Goal: Information Seeking & Learning: Learn about a topic

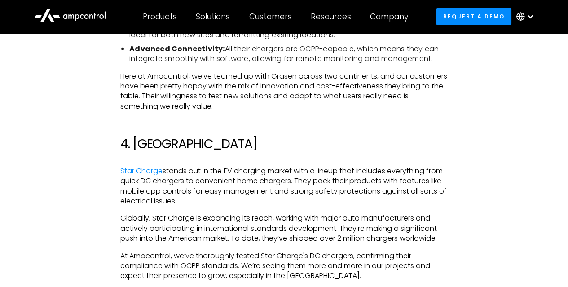
scroll to position [1347, 0]
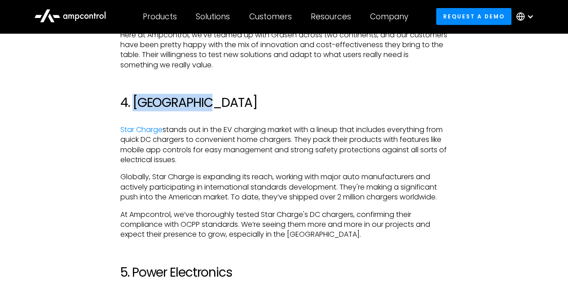
drag, startPoint x: 211, startPoint y: 114, endPoint x: 135, endPoint y: 113, distance: 76.3
click at [135, 110] on h2 "4. [GEOGRAPHIC_DATA]" at bounding box center [283, 102] width 327 height 15
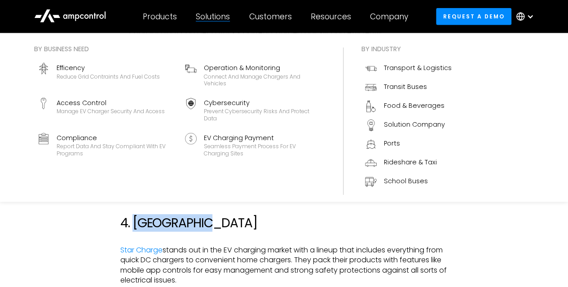
scroll to position [1392, 0]
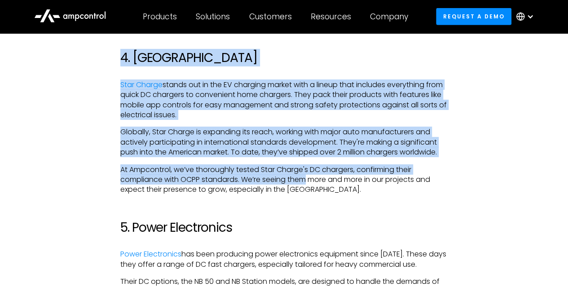
drag, startPoint x: 258, startPoint y: 156, endPoint x: 57, endPoint y: 50, distance: 227.3
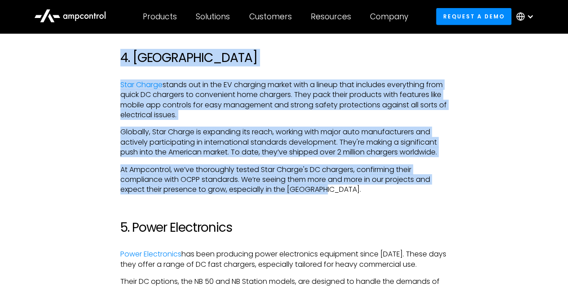
drag, startPoint x: 57, startPoint y: 54, endPoint x: 331, endPoint y: 198, distance: 309.5
click at [325, 195] on p "At Ampcontrol, we’ve thoroughly tested Star Charge's DC chargers, confirming th…" at bounding box center [283, 180] width 327 height 30
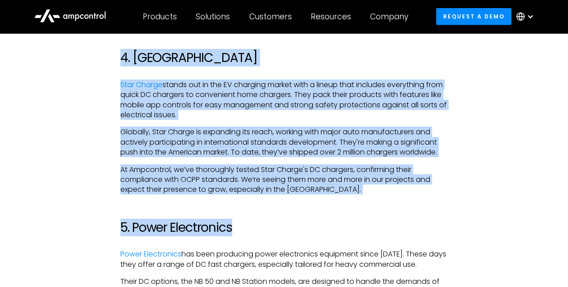
drag, startPoint x: 327, startPoint y: 207, endPoint x: 39, endPoint y: 53, distance: 327.0
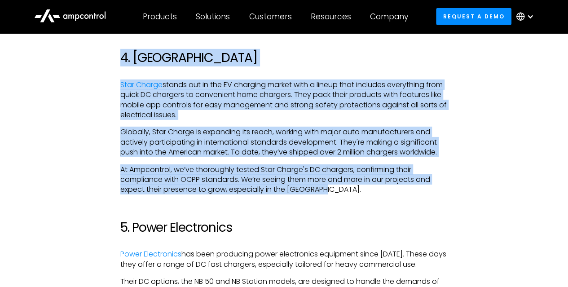
drag, startPoint x: 53, startPoint y: 65, endPoint x: 338, endPoint y: 202, distance: 316.1
click at [326, 195] on p "At Ampcontrol, we’ve thoroughly tested Star Charge's DC chargers, confirming th…" at bounding box center [283, 180] width 327 height 30
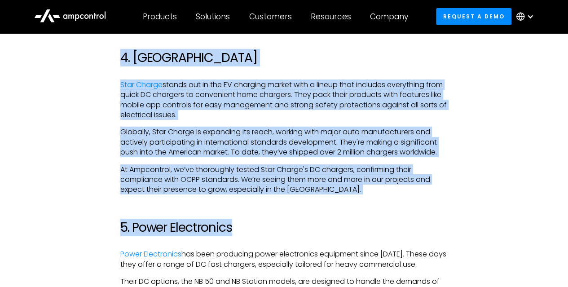
drag, startPoint x: 321, startPoint y: 205, endPoint x: 70, endPoint y: 52, distance: 294.6
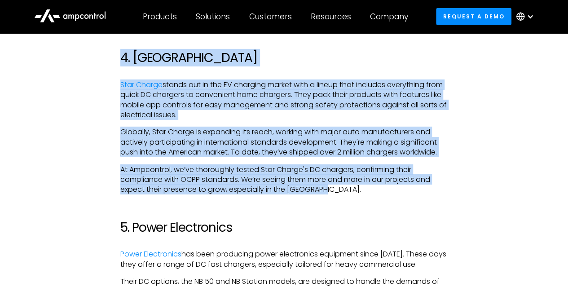
drag, startPoint x: 405, startPoint y: 202, endPoint x: 351, endPoint y: 198, distance: 54.1
click at [348, 195] on p "At Ampcontrol, we’ve thoroughly tested Star Charge's DC chargers, confirming th…" at bounding box center [283, 180] width 327 height 30
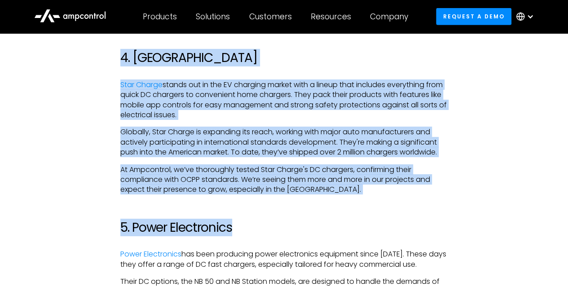
drag, startPoint x: 345, startPoint y: 205, endPoint x: 38, endPoint y: 48, distance: 344.8
click at [381, 195] on p "At Ampcontrol, we’ve thoroughly tested Star Charge's DC chargers, confirming th…" at bounding box center [283, 180] width 327 height 30
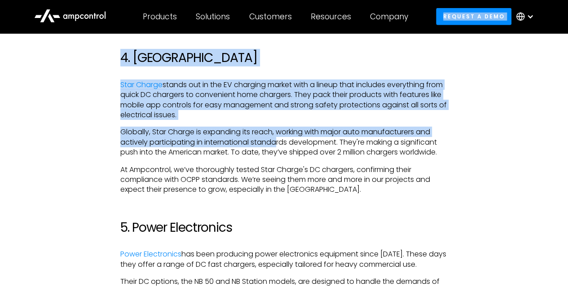
drag, startPoint x: 128, startPoint y: 72, endPoint x: 28, endPoint y: 34, distance: 107.1
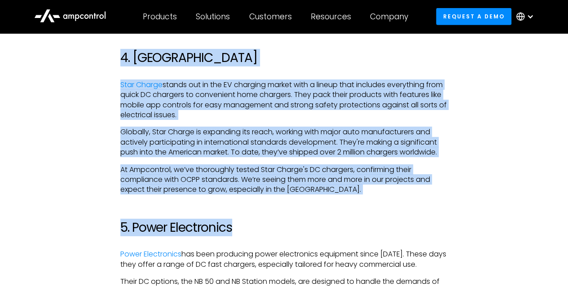
drag, startPoint x: 70, startPoint y: 63, endPoint x: 396, endPoint y: 227, distance: 364.6
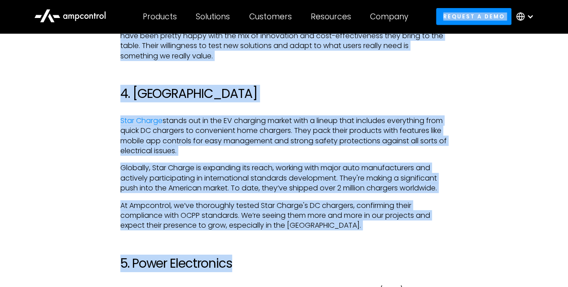
scroll to position [1292, 0]
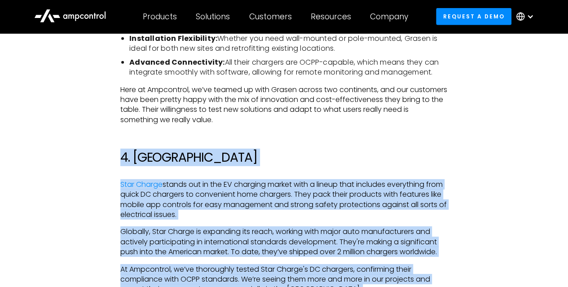
drag, startPoint x: 379, startPoint y: 209, endPoint x: 96, endPoint y: 160, distance: 287.1
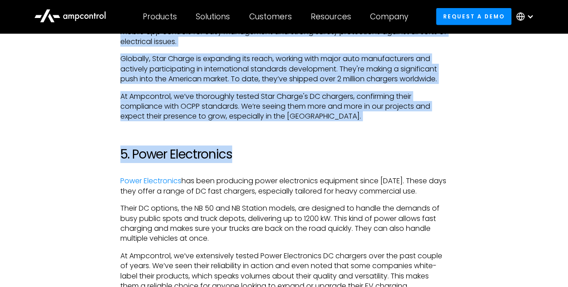
scroll to position [1562, 0]
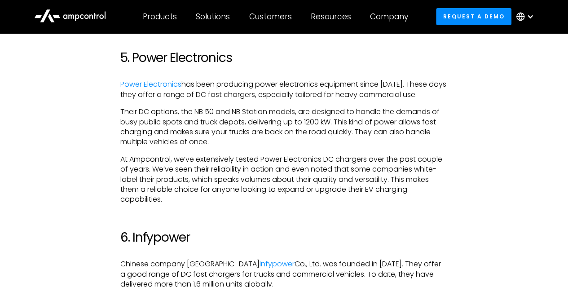
click at [103, 128] on div "When you’re choosing DC chargers for electric trucks, there are dozens of optio…" at bounding box center [284, 256] width 518 height 2729
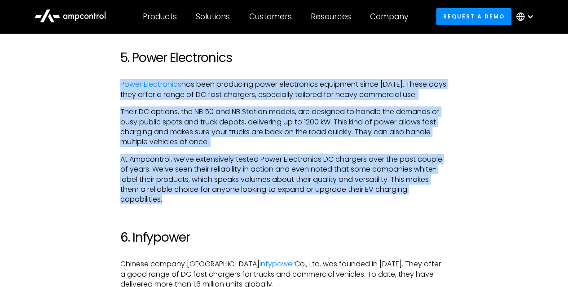
drag, startPoint x: 105, startPoint y: 82, endPoint x: 400, endPoint y: 205, distance: 319.8
click at [400, 205] on div "When you’re choosing DC chargers for electric trucks, there are dozens of optio…" at bounding box center [284, 256] width 518 height 2729
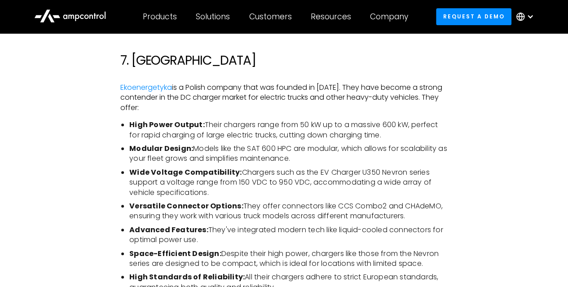
scroll to position [1921, 0]
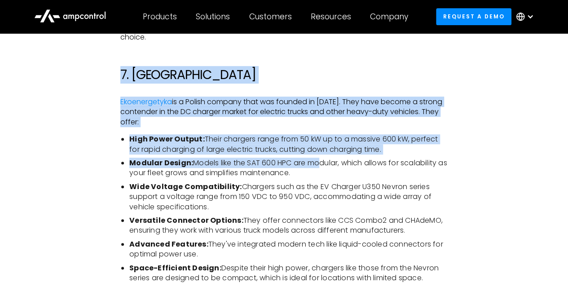
drag, startPoint x: 185, startPoint y: 114, endPoint x: 318, endPoint y: 176, distance: 146.4
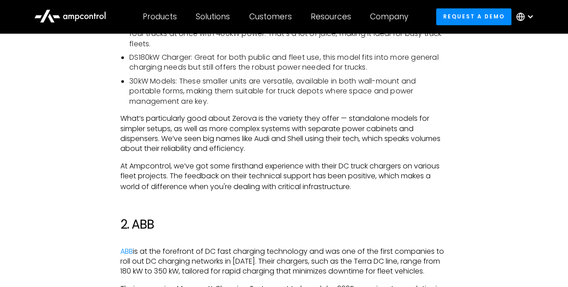
scroll to position [404, 0]
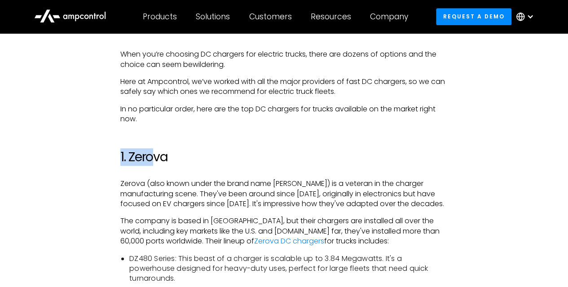
drag, startPoint x: 114, startPoint y: 145, endPoint x: 154, endPoint y: 142, distance: 39.2
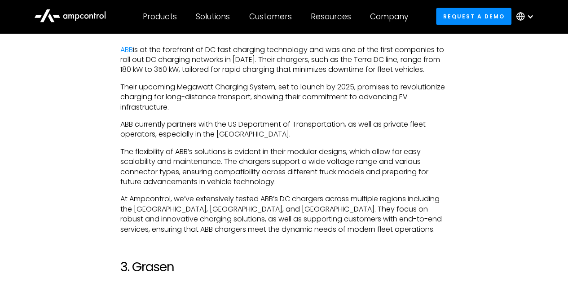
scroll to position [988, 0]
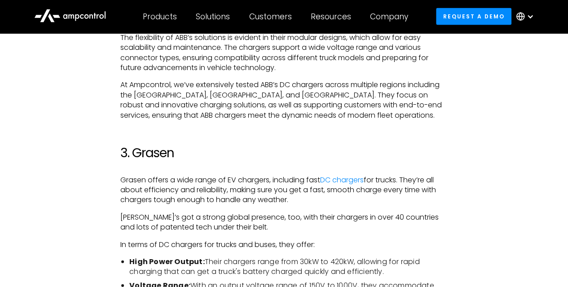
click at [158, 161] on h2 "3. Grasen" at bounding box center [283, 152] width 327 height 15
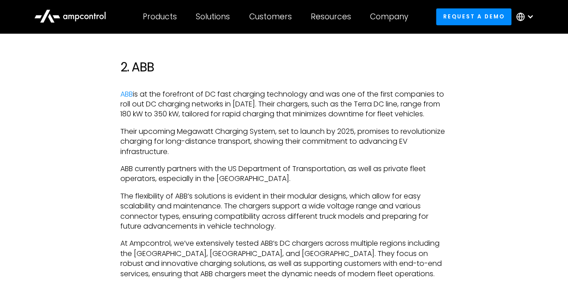
scroll to position [718, 0]
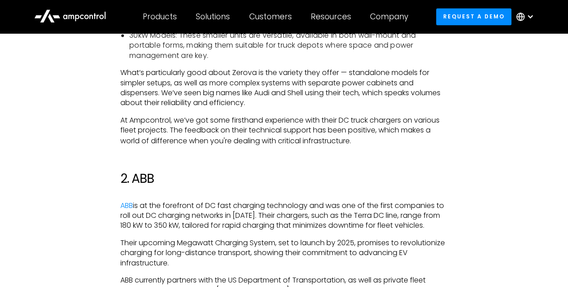
click at [143, 171] on h2 "2. ABB" at bounding box center [283, 178] width 327 height 15
click at [144, 171] on h2 "2. ABB" at bounding box center [283, 178] width 327 height 15
click at [145, 177] on h2 "2. ABB" at bounding box center [283, 178] width 327 height 15
click at [145, 176] on h2 "2. ABB" at bounding box center [283, 178] width 327 height 15
copy h2 "ABB"
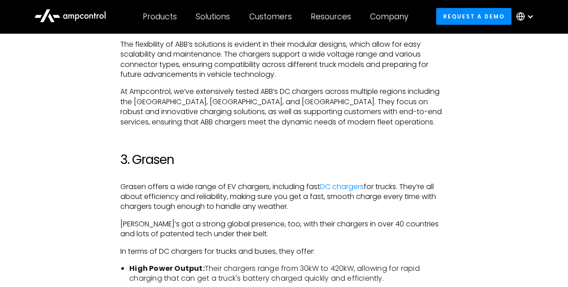
scroll to position [943, 0]
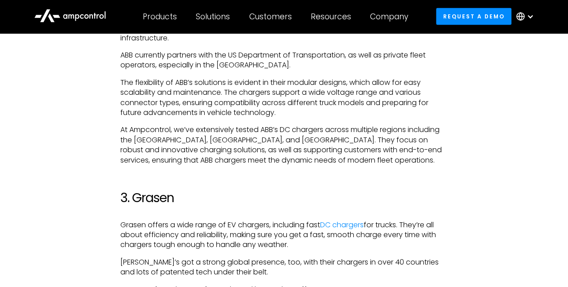
click at [151, 206] on h2 "3. Grasen" at bounding box center [283, 197] width 327 height 15
click at [154, 206] on h2 "3. Grasen" at bounding box center [283, 197] width 327 height 15
copy h2 "Grasen"
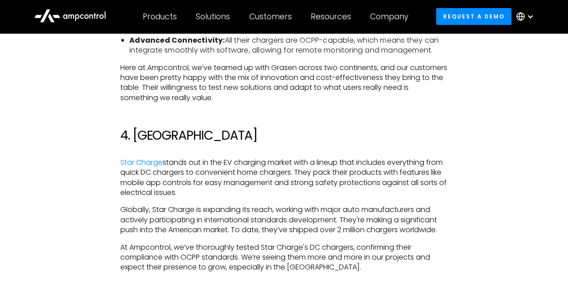
scroll to position [1347, 0]
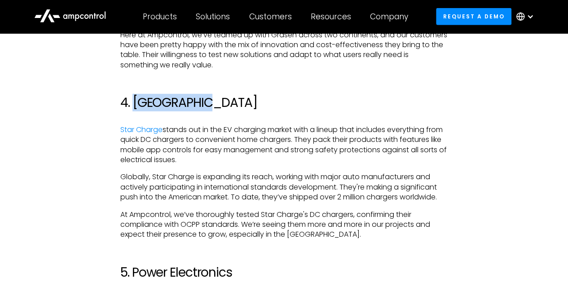
drag, startPoint x: 205, startPoint y: 115, endPoint x: 135, endPoint y: 110, distance: 70.2
click at [135, 110] on h2 "4. [GEOGRAPHIC_DATA]" at bounding box center [283, 102] width 327 height 15
copy h2 "Star Charge"
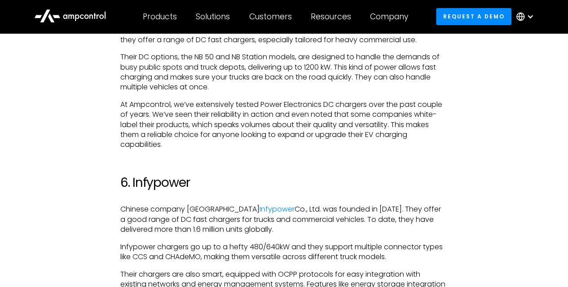
scroll to position [1482, 0]
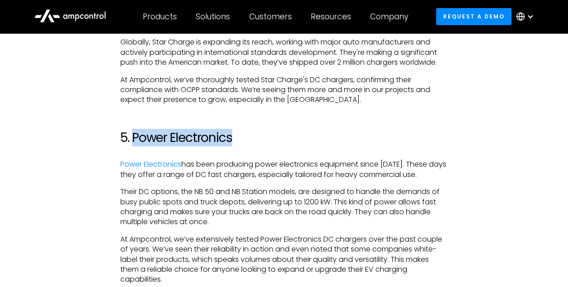
drag, startPoint x: 207, startPoint y: 146, endPoint x: 135, endPoint y: 151, distance: 72.0
click at [135, 145] on h2 "5. Power Electronics" at bounding box center [283, 137] width 327 height 15
copy h2 "Power Electronics"
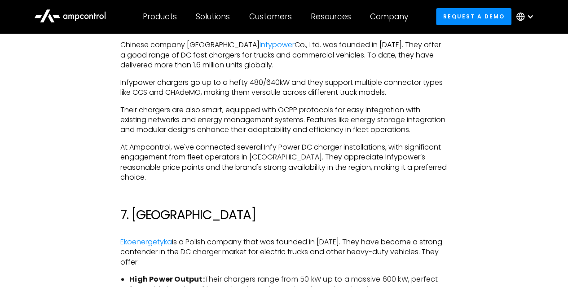
scroll to position [1616, 0]
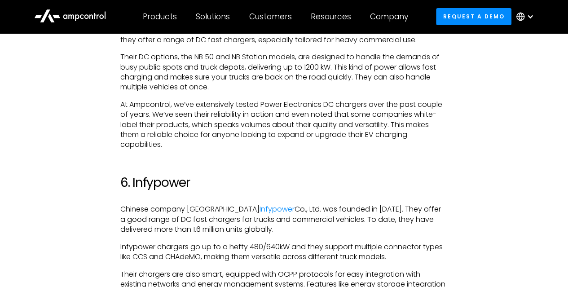
click at [149, 190] on h2 "6. Infypower" at bounding box center [283, 182] width 327 height 15
copy h2 "Infypower"
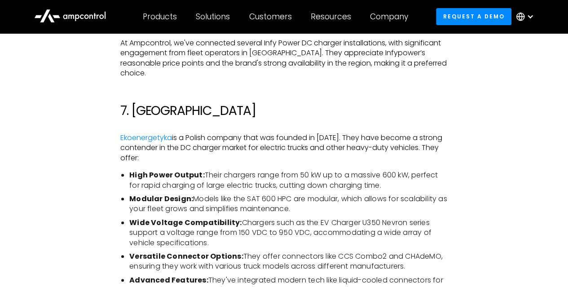
scroll to position [1841, 0]
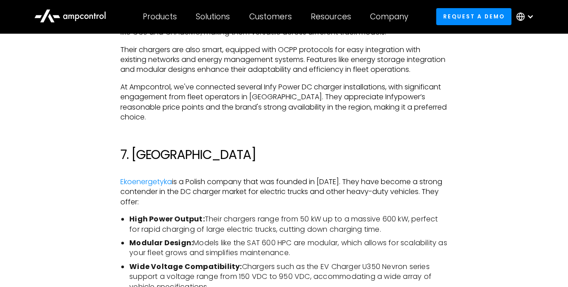
click at [165, 163] on h2 "7. [GEOGRAPHIC_DATA]" at bounding box center [283, 154] width 327 height 15
click at [168, 163] on h2 "7. [GEOGRAPHIC_DATA]" at bounding box center [283, 154] width 327 height 15
copy h2 "Ekoenergetyka"
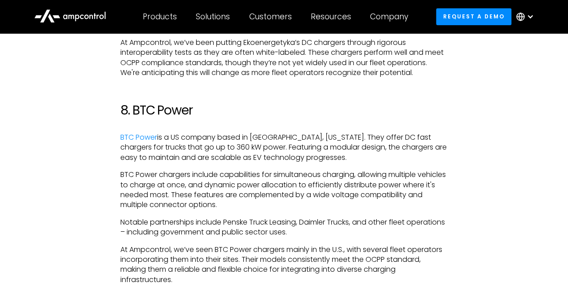
scroll to position [2200, 0]
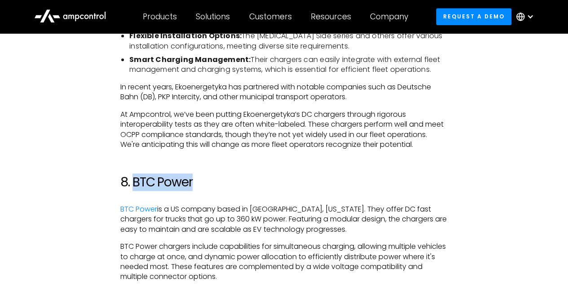
drag, startPoint x: 193, startPoint y: 199, endPoint x: 154, endPoint y: 201, distance: 39.6
click at [134, 190] on h2 "8. BTC Power" at bounding box center [283, 182] width 327 height 15
copy h2 "BTC Power"
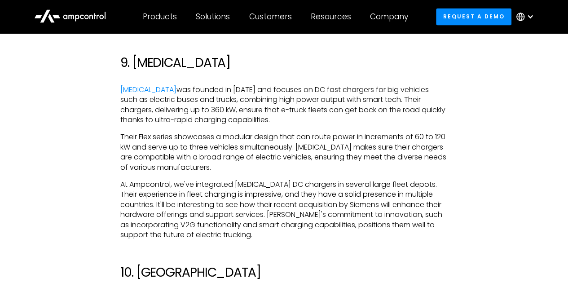
scroll to position [2469, 0]
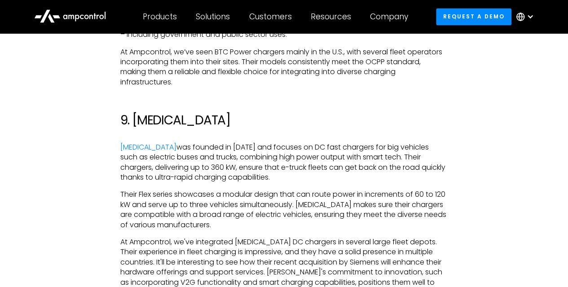
click at [144, 128] on h2 "9. [MEDICAL_DATA]" at bounding box center [283, 119] width 327 height 15
copy h2 "[MEDICAL_DATA]"
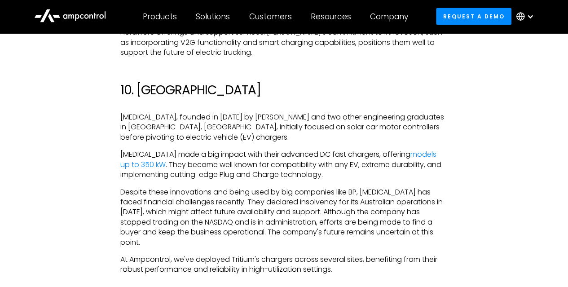
scroll to position [2739, 0]
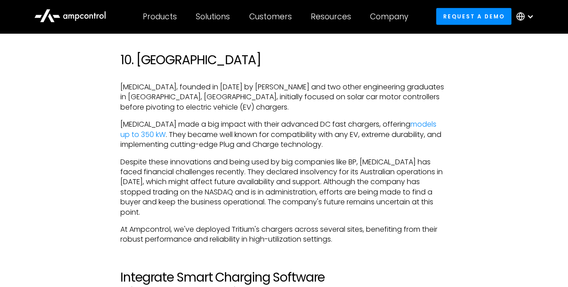
click at [162, 68] on h2 "10. [GEOGRAPHIC_DATA]" at bounding box center [283, 60] width 327 height 15
copy h2 "[MEDICAL_DATA]"
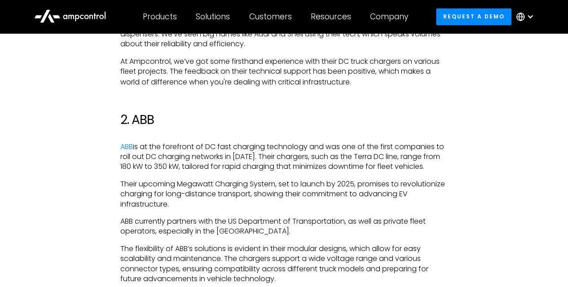
scroll to position [718, 0]
